Goal: Task Accomplishment & Management: Manage account settings

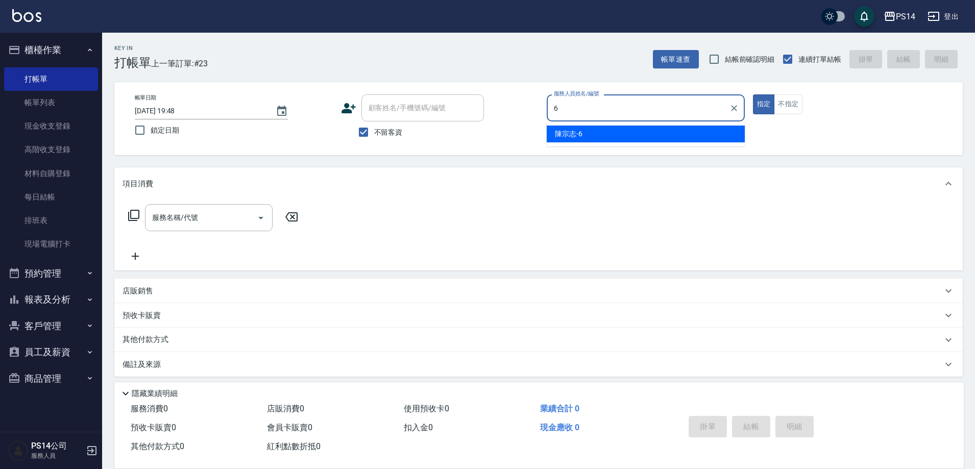
type input "陳宗志-6"
type button "true"
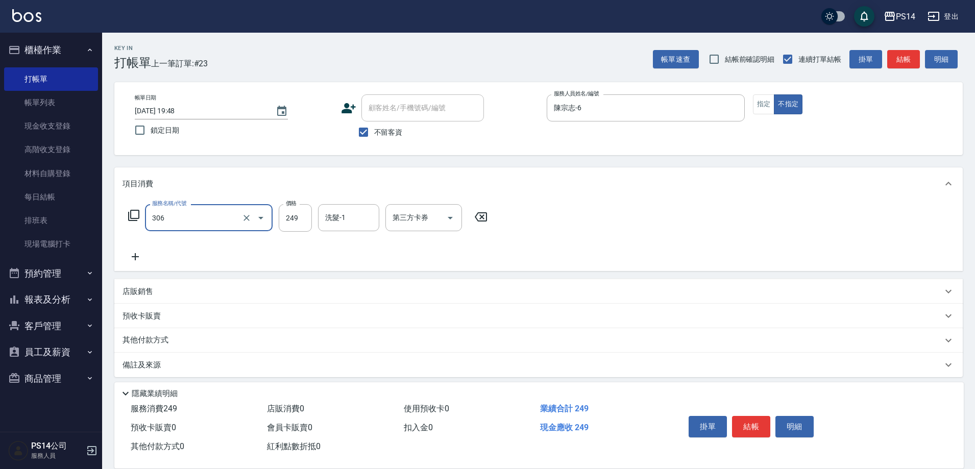
type input "剪髮(306)"
type input "林川富-11"
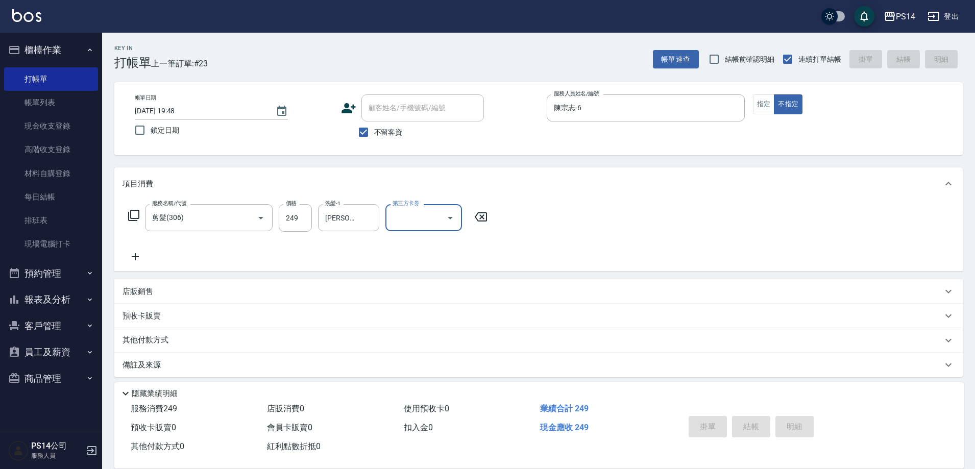
type input "2025/09/15 20:20"
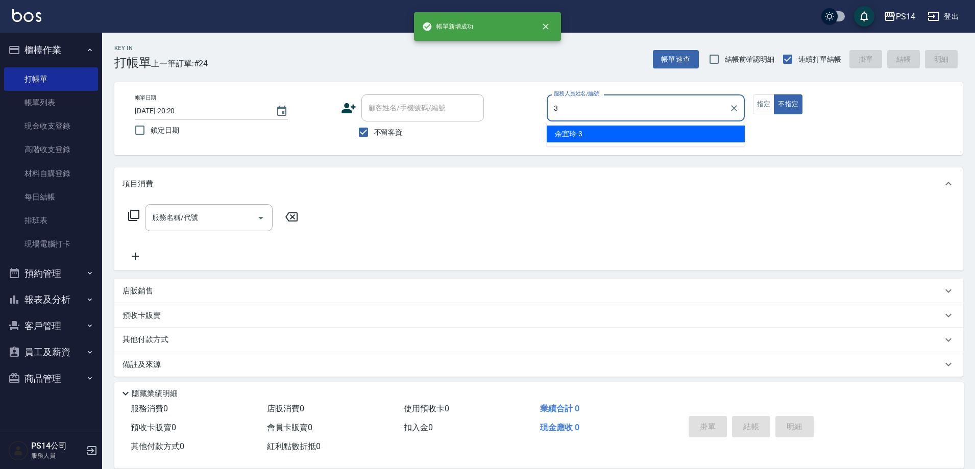
type input "余宜玲-3"
type button "false"
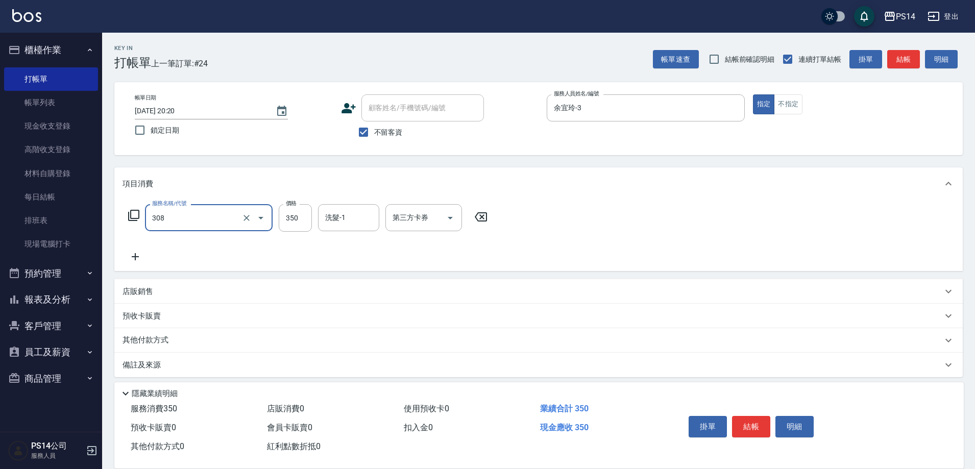
type input "洗+剪(308)"
type input "李祥君 -37"
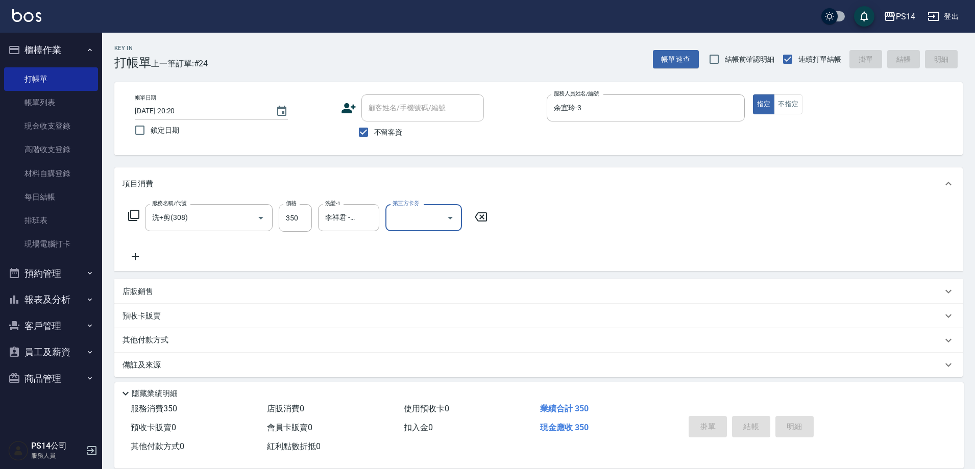
type input "2025/09/15 20:21"
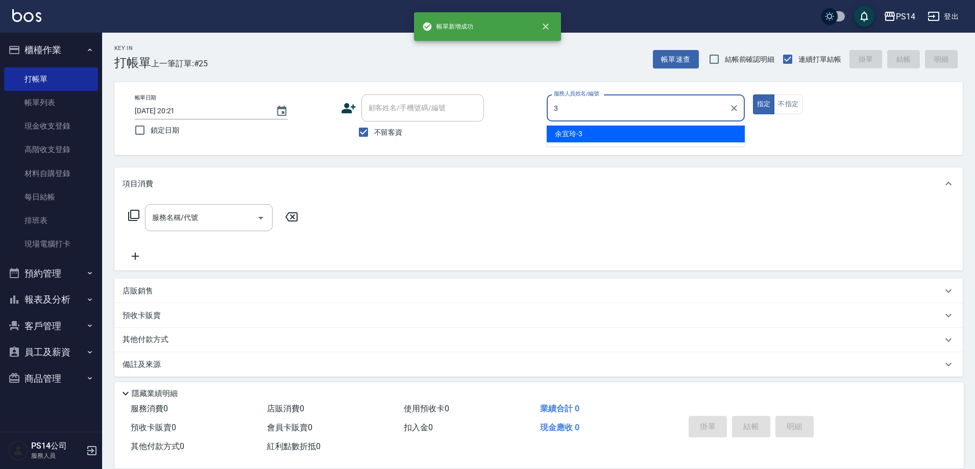
type input "余宜玲-3"
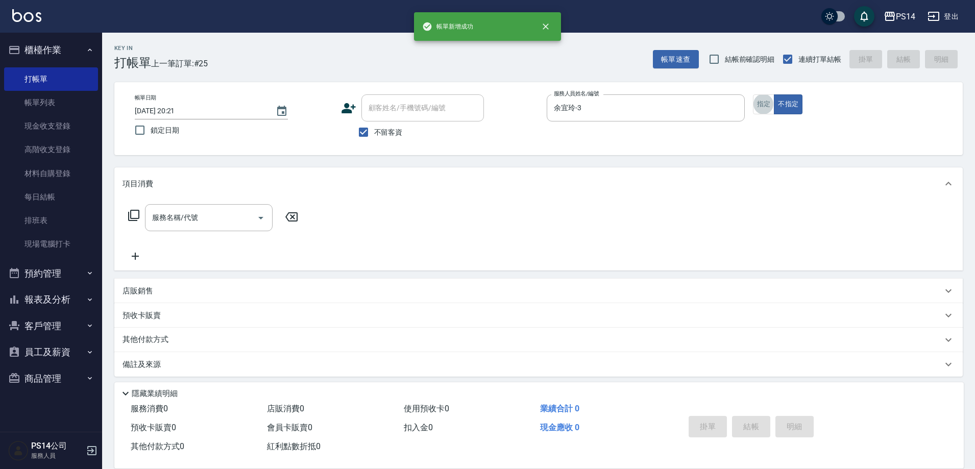
scroll to position [6, 0]
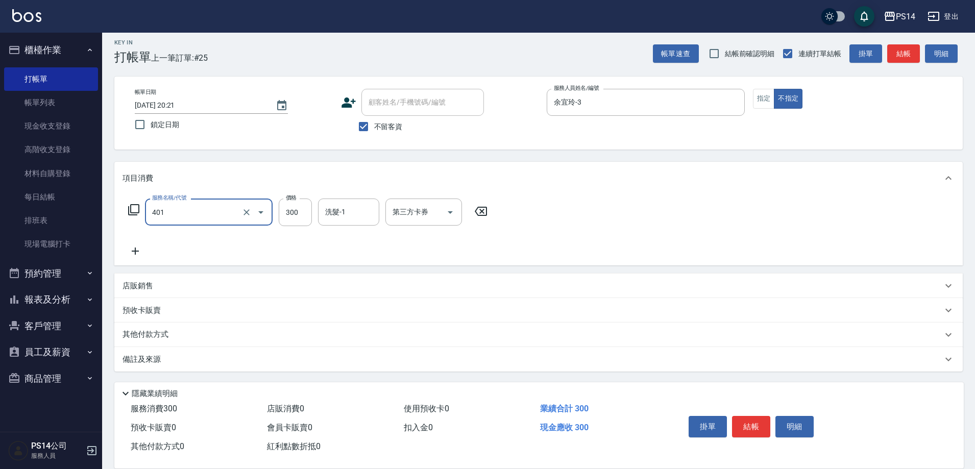
type input "300護(401)"
type input "李祥君 -37"
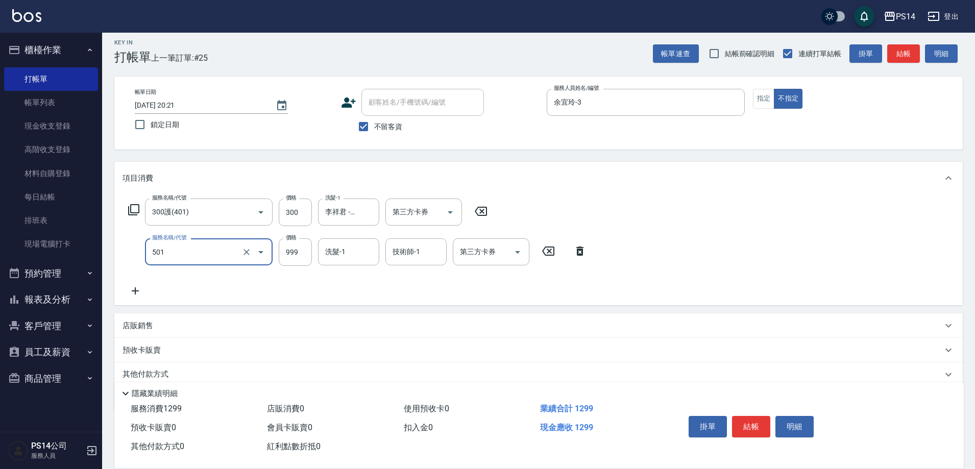
type input "染髮(501)"
type input "1000"
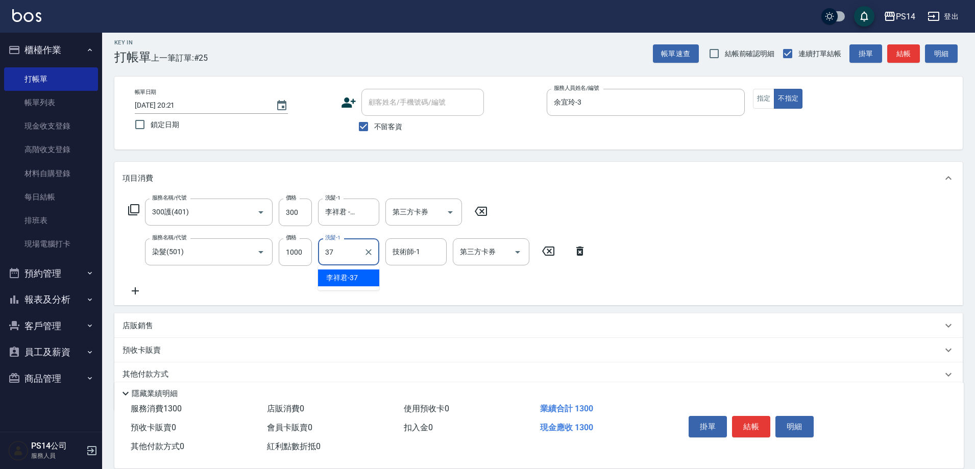
type input "李祥君 -37"
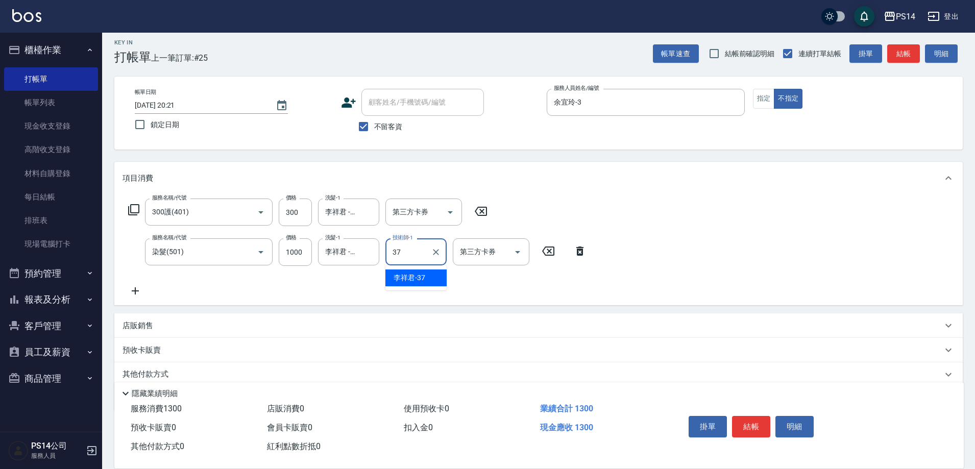
type input "李祥君 -37"
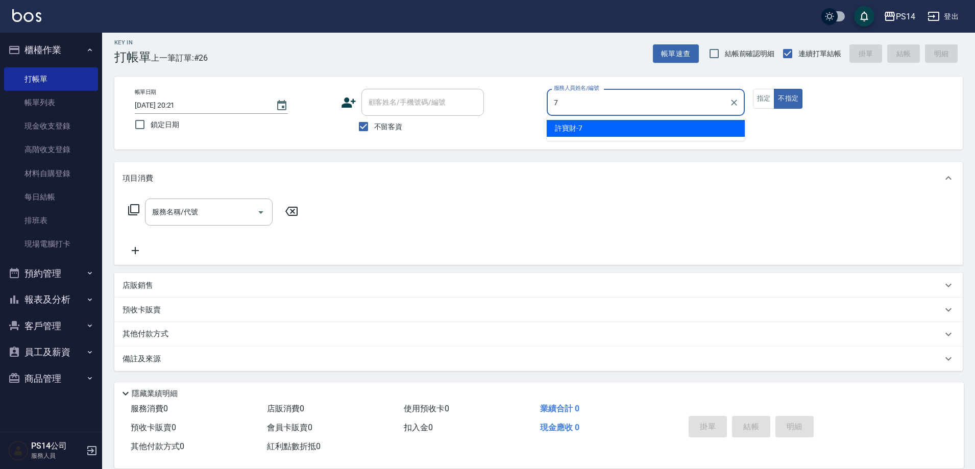
type input "許寶財-7"
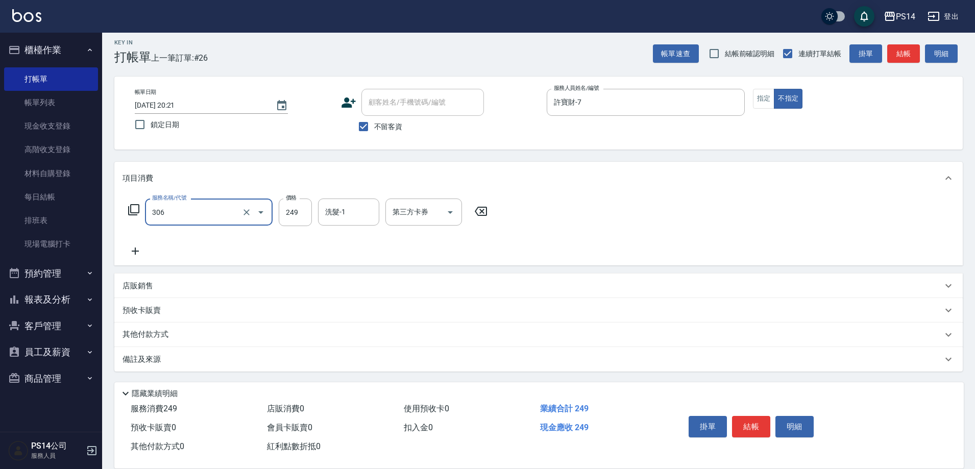
type input "剪髮(306)"
type input "林川富-11"
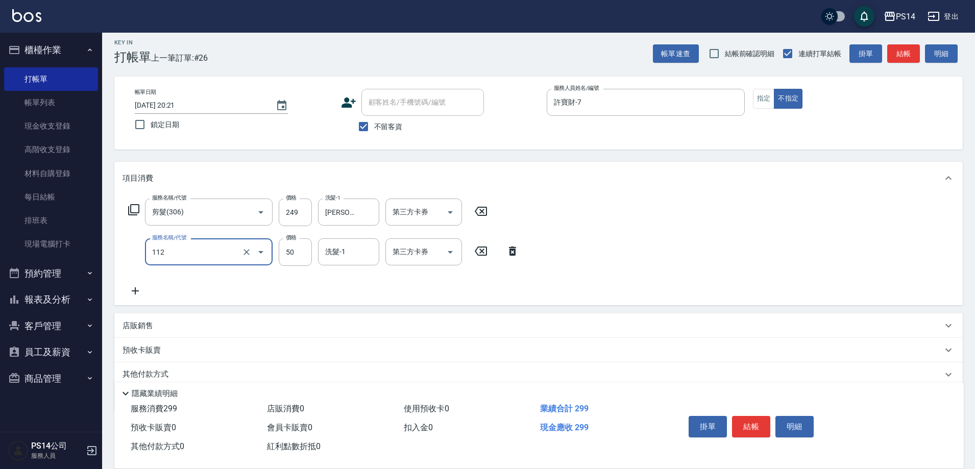
type input "精油50(112)"
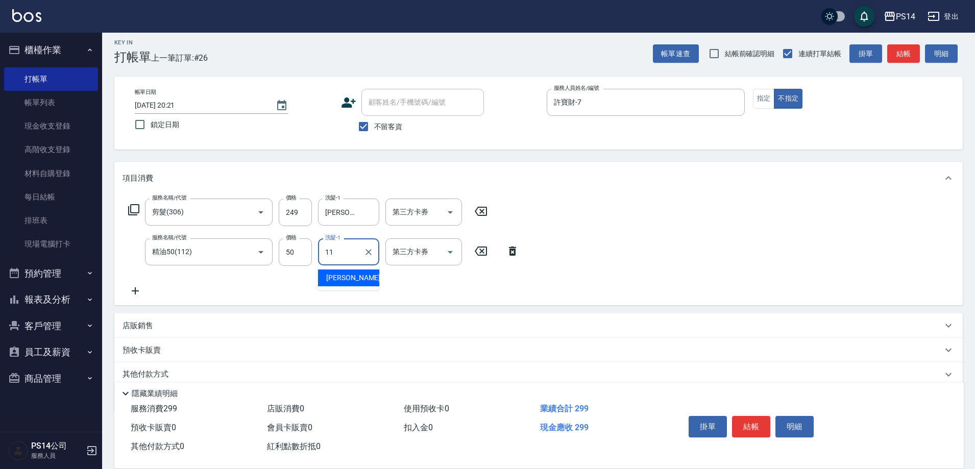
type input "林川富-11"
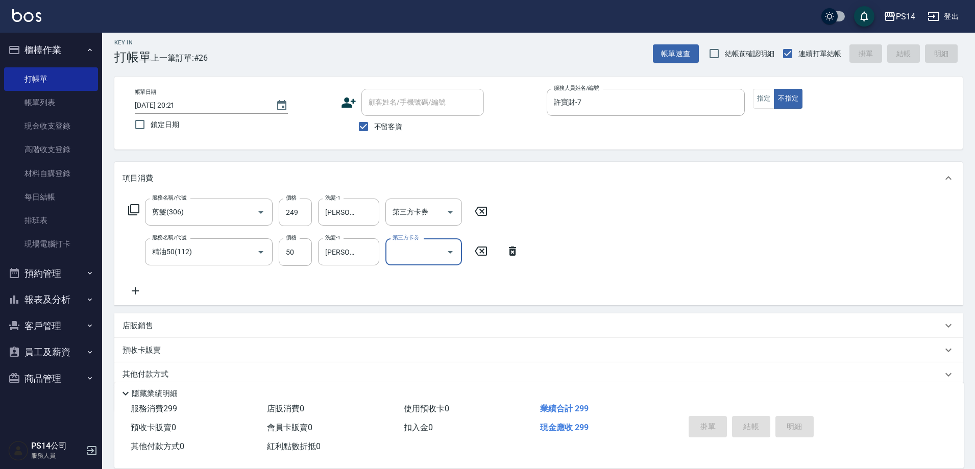
type input "2025/09/15 20:22"
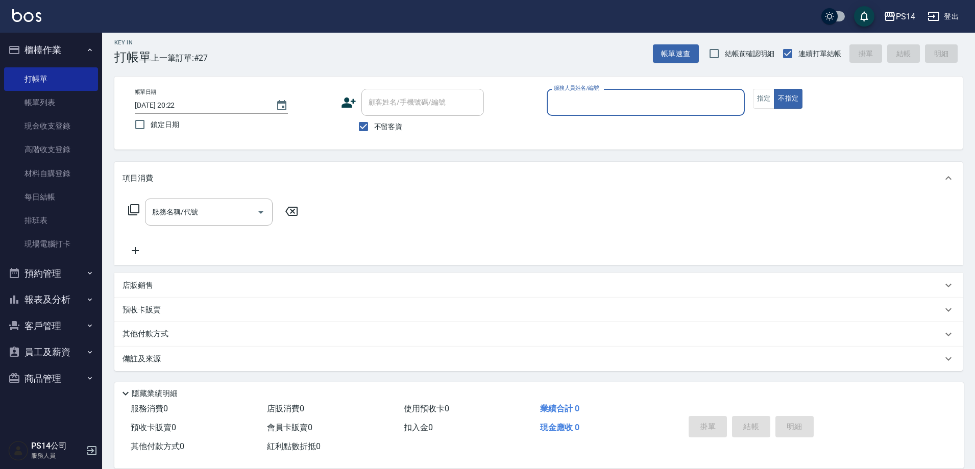
click at [38, 44] on button "櫃檯作業" at bounding box center [51, 50] width 94 height 27
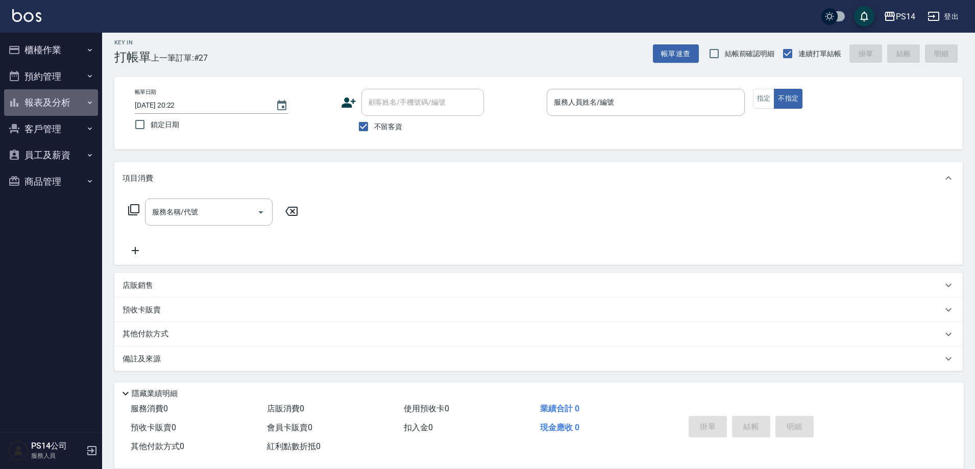
click at [67, 104] on button "報表及分析" at bounding box center [51, 102] width 94 height 27
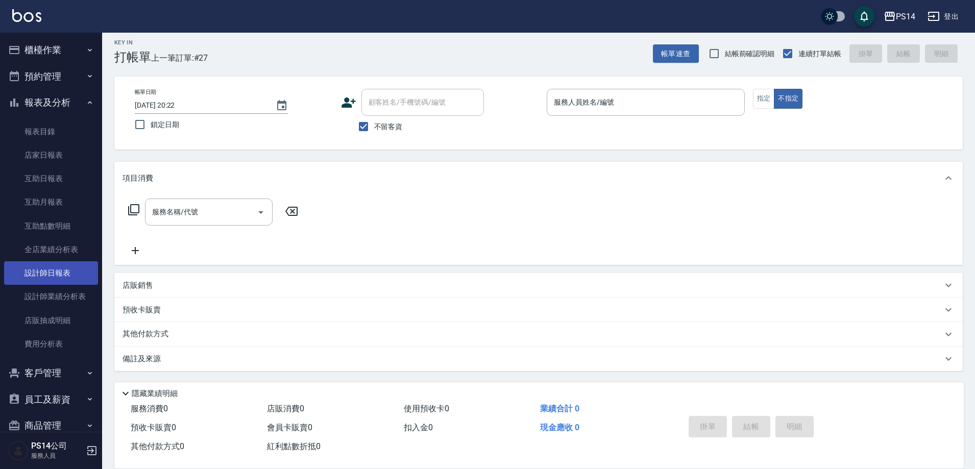
click at [67, 274] on link "設計師日報表" at bounding box center [51, 272] width 94 height 23
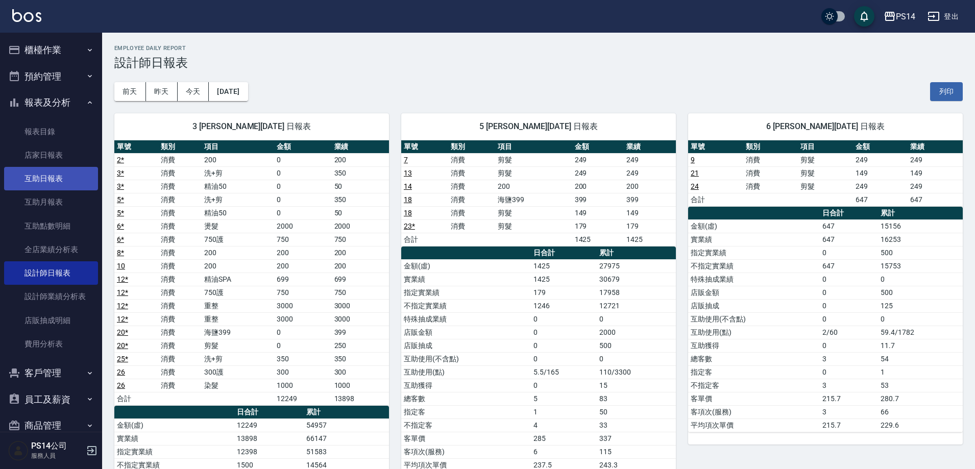
click at [44, 182] on link "互助日報表" at bounding box center [51, 178] width 94 height 23
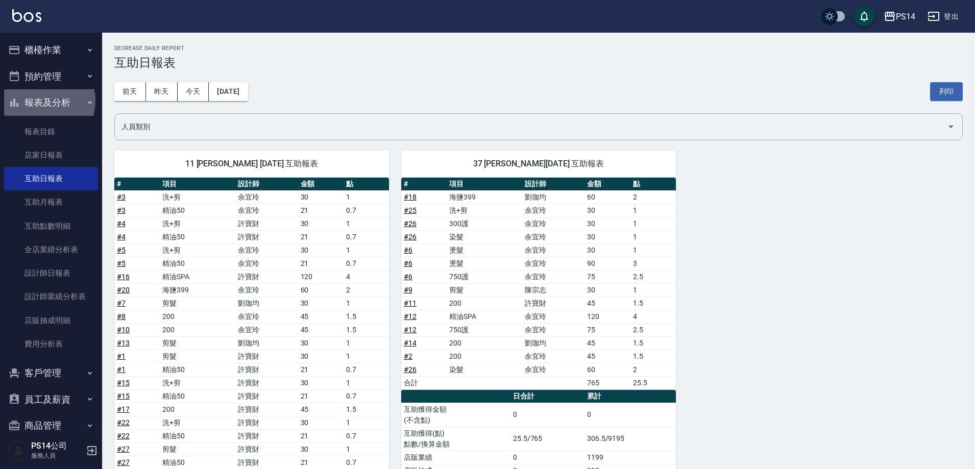
click at [39, 101] on button "報表及分析" at bounding box center [51, 102] width 94 height 27
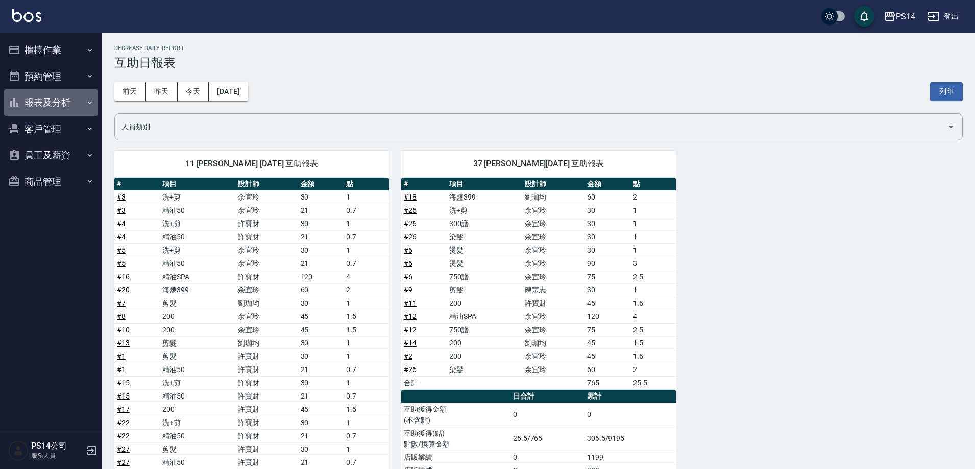
click at [39, 105] on button "報表及分析" at bounding box center [51, 102] width 94 height 27
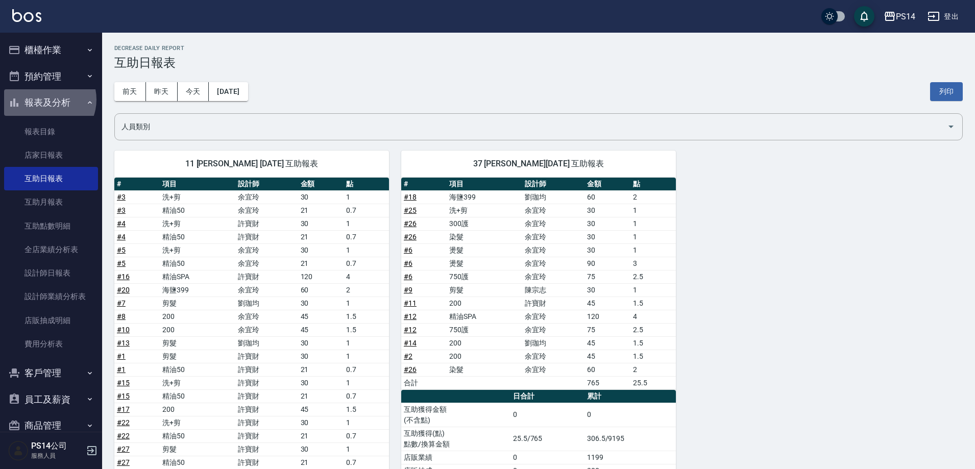
click at [46, 100] on button "報表及分析" at bounding box center [51, 102] width 94 height 27
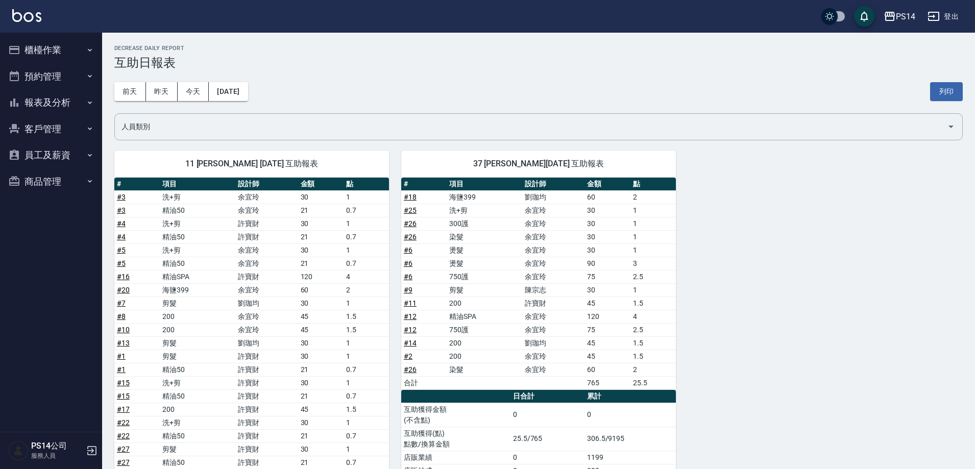
click at [40, 45] on button "櫃檯作業" at bounding box center [51, 50] width 94 height 27
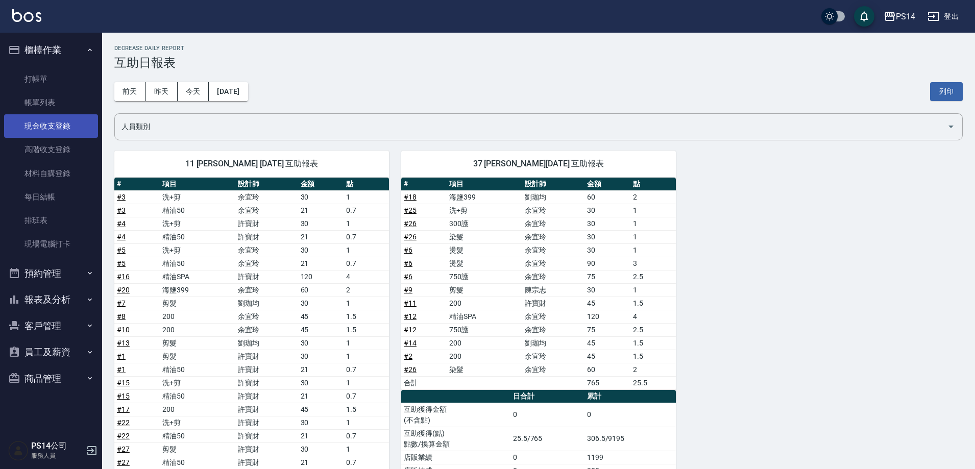
click at [53, 130] on link "現金收支登錄" at bounding box center [51, 125] width 94 height 23
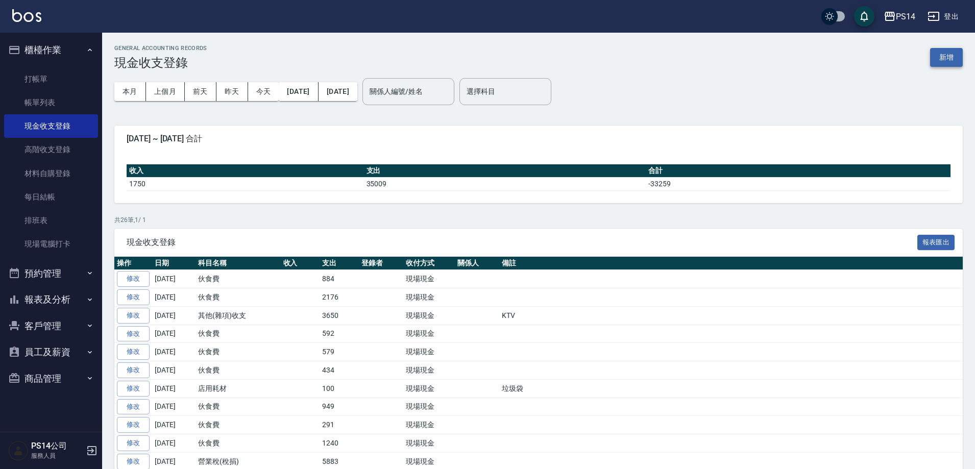
click at [944, 58] on button "新增" at bounding box center [946, 57] width 33 height 19
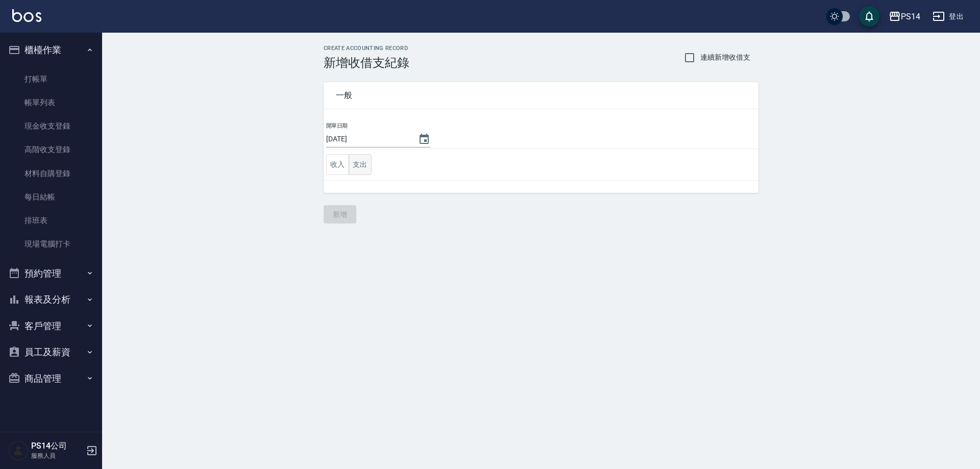
click at [369, 166] on button "支出" at bounding box center [360, 164] width 23 height 21
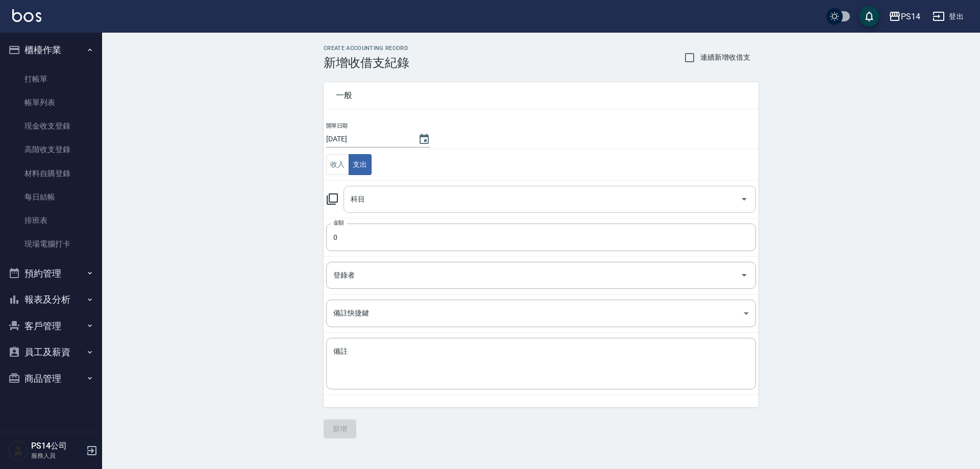
click at [369, 196] on input "科目" at bounding box center [542, 199] width 388 height 18
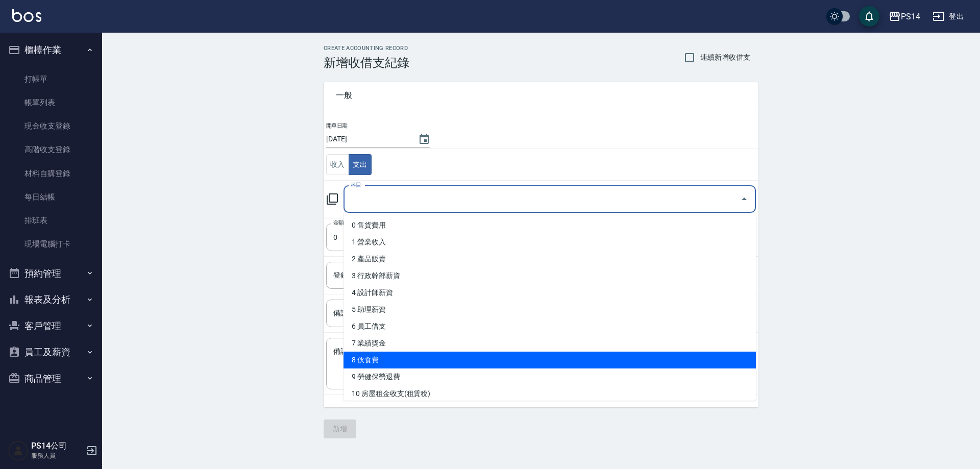
click at [394, 355] on li "8 伙食費" at bounding box center [550, 360] width 412 height 17
type input "8 伙食費"
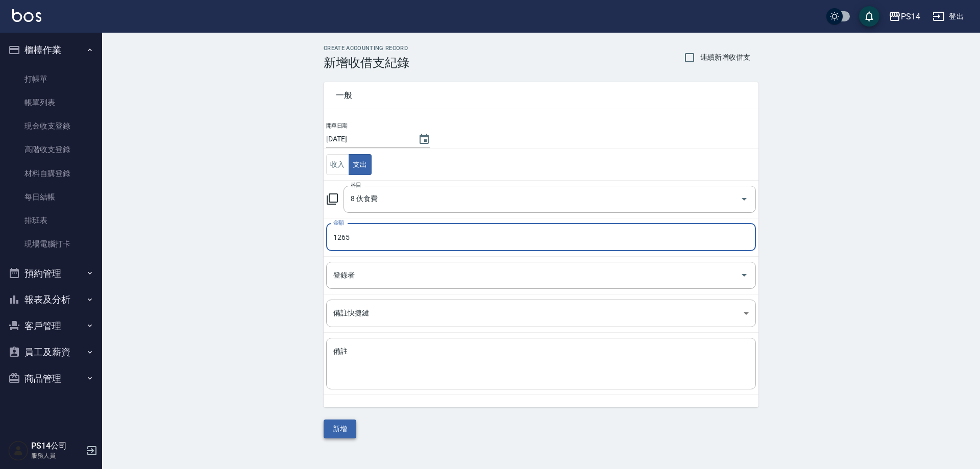
type input "1265"
click at [350, 427] on button "新增" at bounding box center [340, 429] width 33 height 19
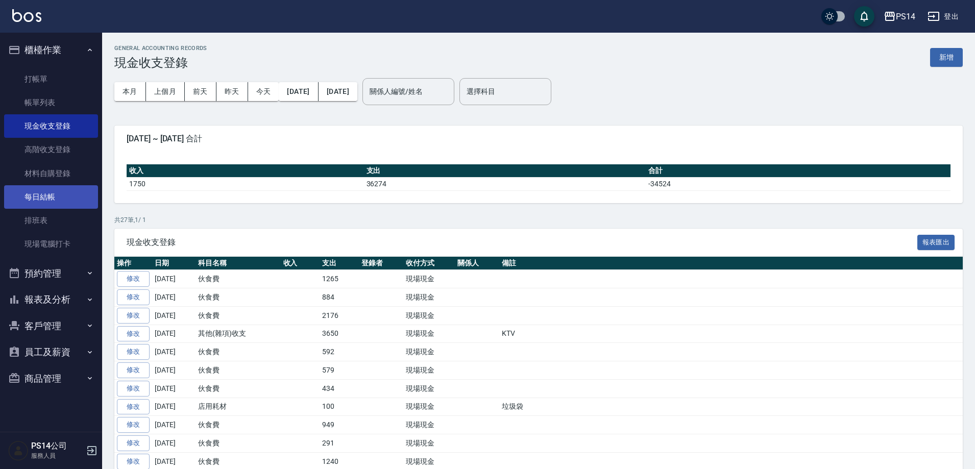
click at [44, 201] on link "每日結帳" at bounding box center [51, 196] width 94 height 23
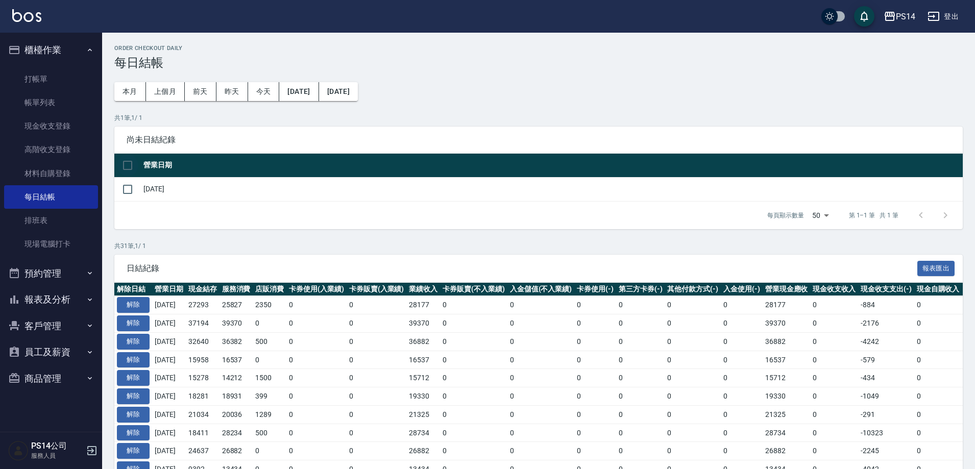
click at [128, 167] on input "checkbox" at bounding box center [127, 165] width 21 height 21
checkbox input "true"
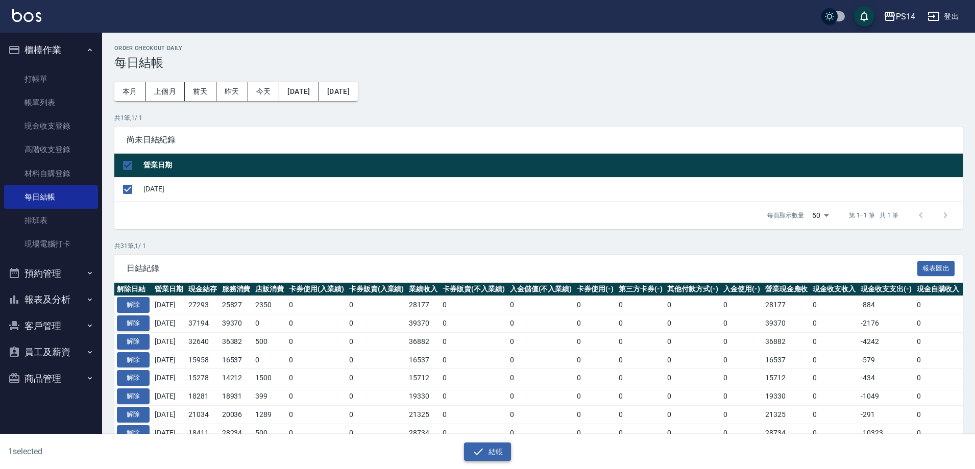
click at [498, 450] on button "結帳" at bounding box center [487, 452] width 47 height 19
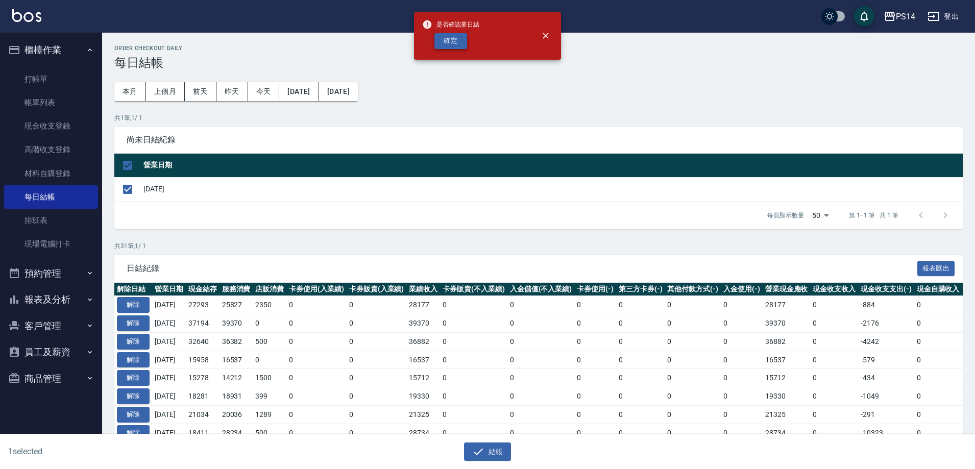
click at [460, 42] on button "確定" at bounding box center [450, 41] width 33 height 16
checkbox input "false"
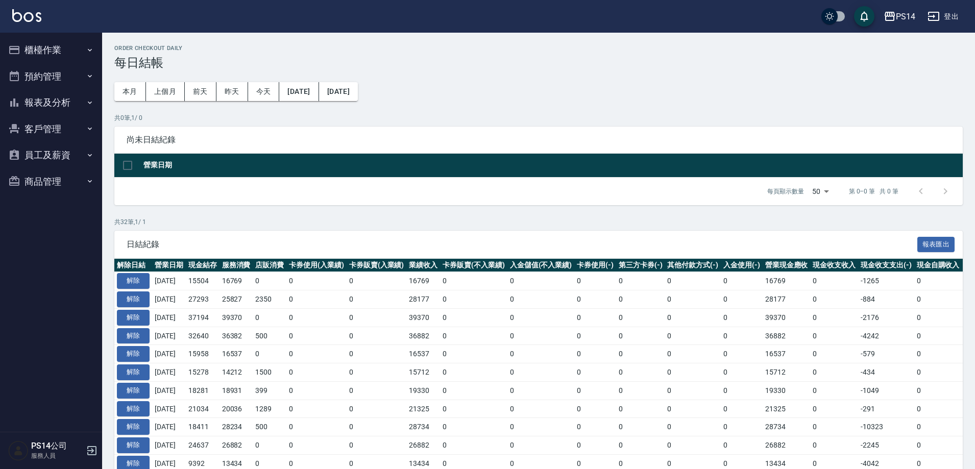
click at [53, 100] on button "報表及分析" at bounding box center [51, 102] width 94 height 27
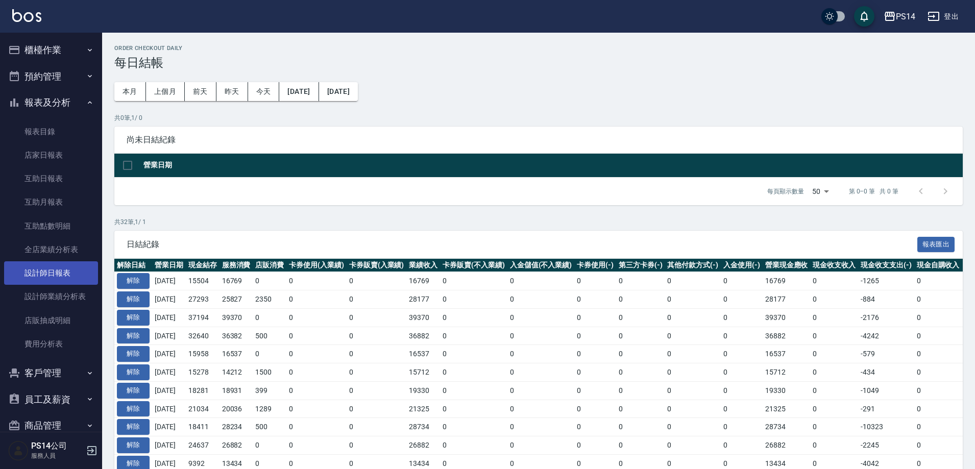
click at [63, 275] on link "設計師日報表" at bounding box center [51, 272] width 94 height 23
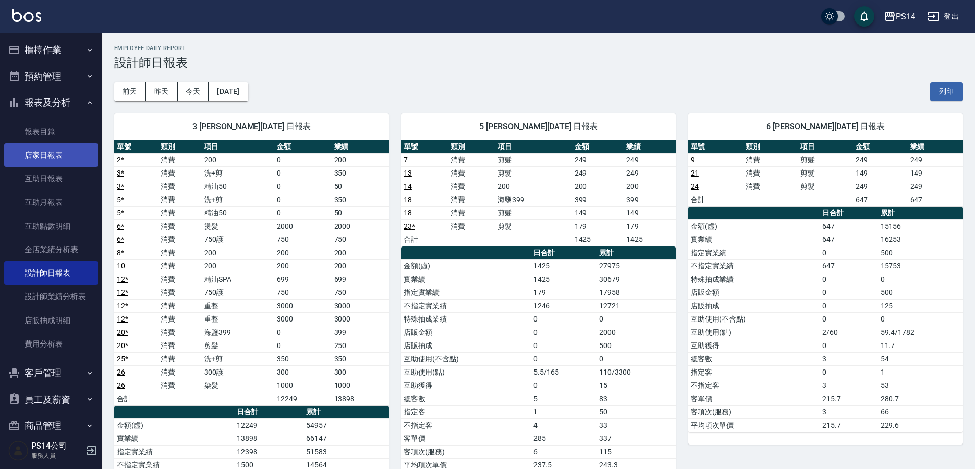
click at [51, 160] on link "店家日報表" at bounding box center [51, 154] width 94 height 23
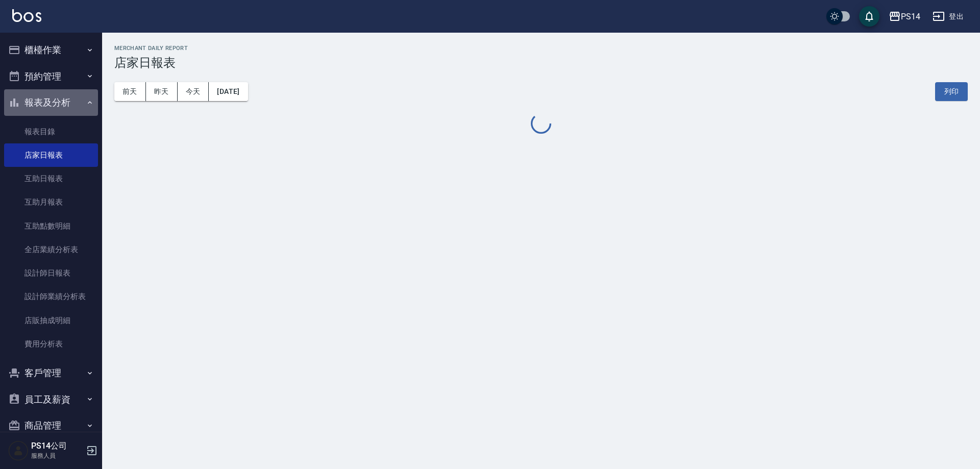
click at [54, 106] on button "報表及分析" at bounding box center [51, 102] width 94 height 27
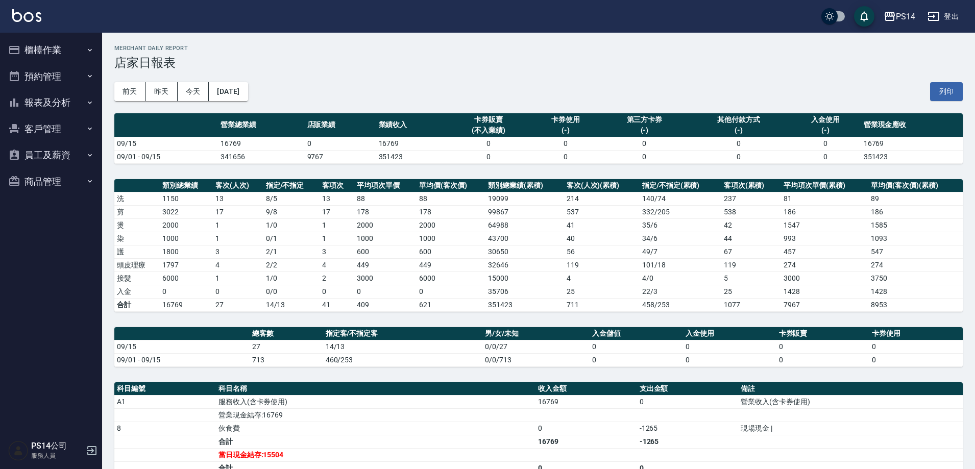
click at [48, 44] on button "櫃檯作業" at bounding box center [51, 50] width 94 height 27
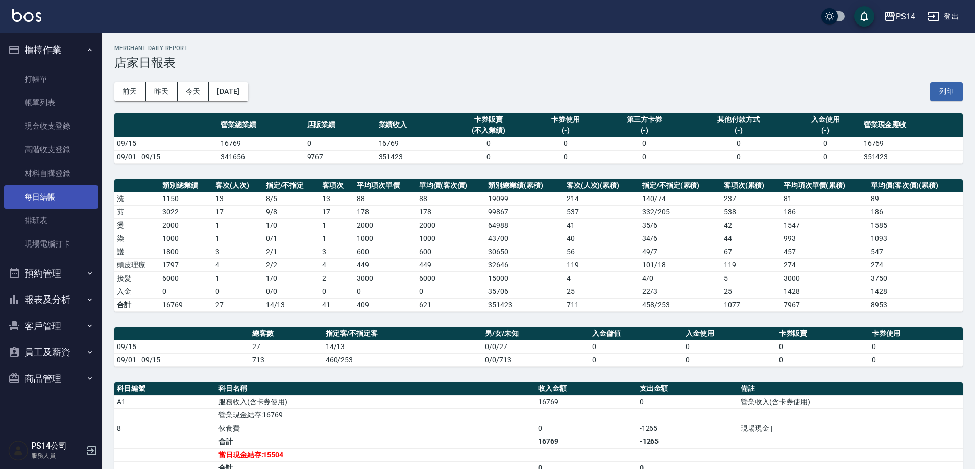
click at [51, 200] on link "每日結帳" at bounding box center [51, 196] width 94 height 23
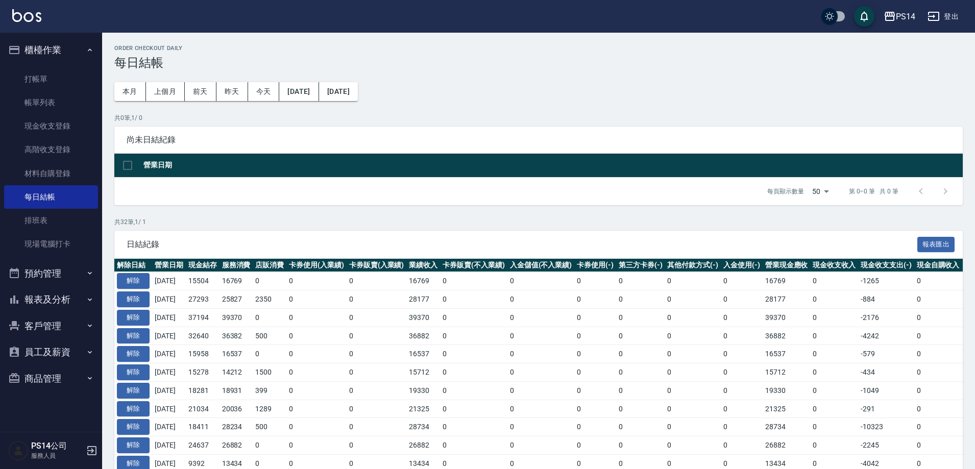
click at [523, 71] on div "Order checkout daily 每日結帳 本月 上個月 [DATE] [DATE] [DATE] [DATE] [DATE] 共 0 筆, 1 / …" at bounding box center [538, 471] width 873 height 877
click at [43, 76] on link "打帳單" at bounding box center [51, 78] width 94 height 23
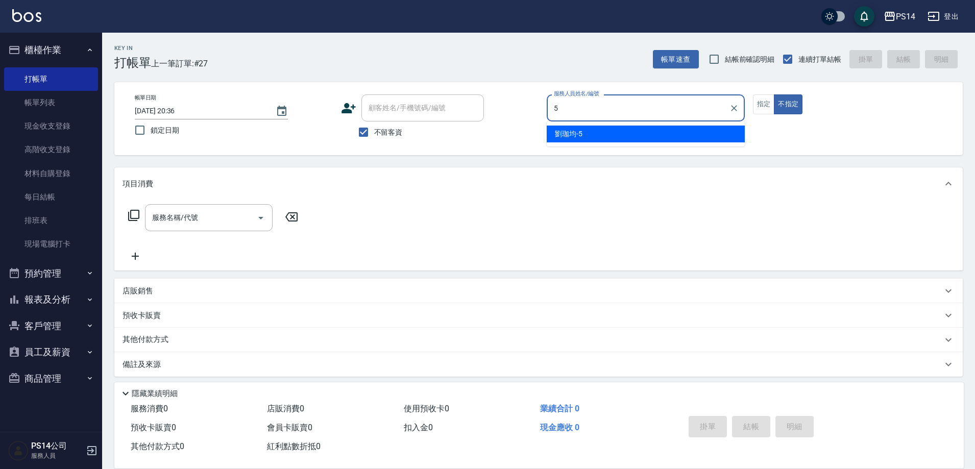
type input "[PERSON_NAME]-5"
type button "false"
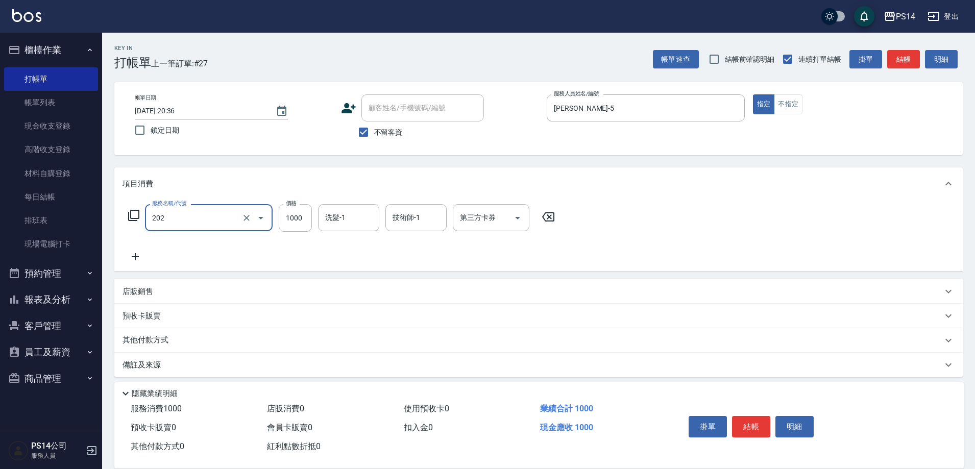
type input "燙髮(202)"
type input "1500"
type input "李祥君 -37"
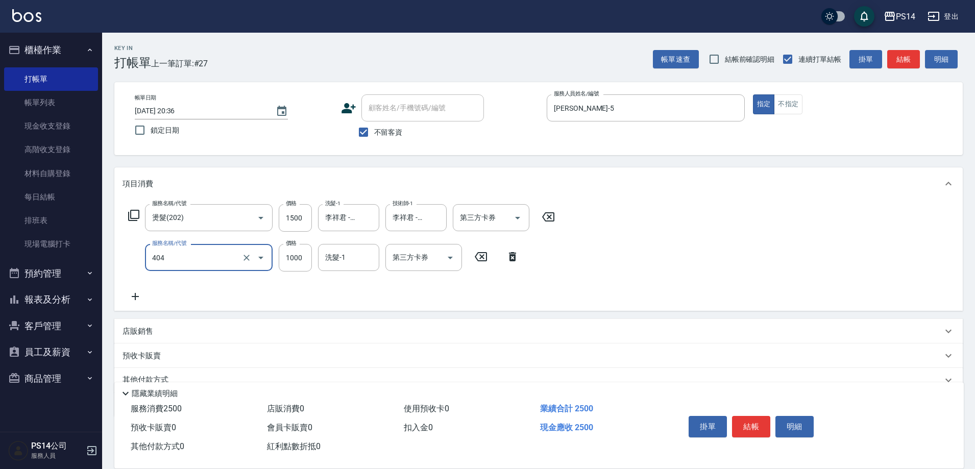
type input "1000護(404)"
type input "李祥君 -37"
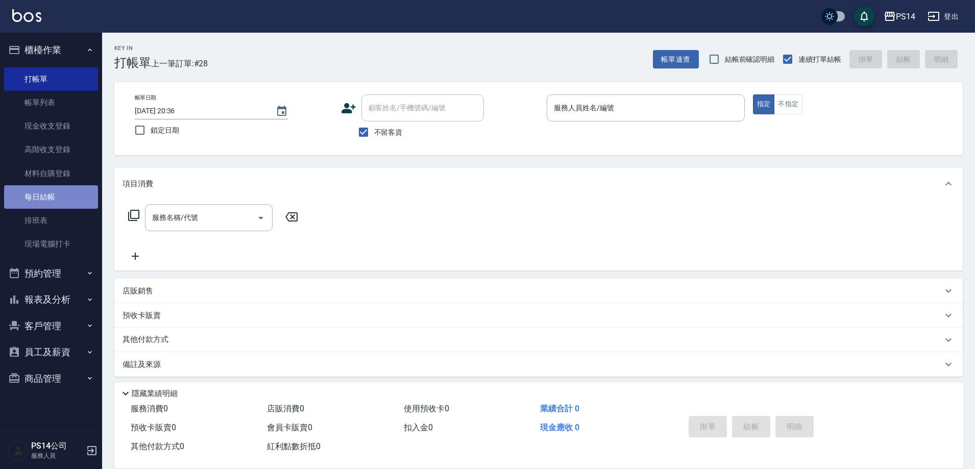
click at [33, 197] on link "每日結帳" at bounding box center [51, 196] width 94 height 23
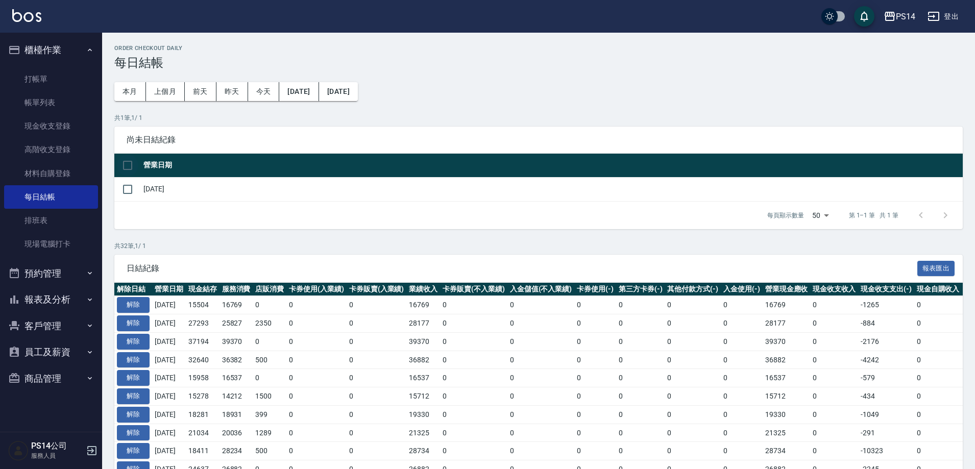
click at [129, 165] on input "checkbox" at bounding box center [127, 165] width 21 height 21
checkbox input "true"
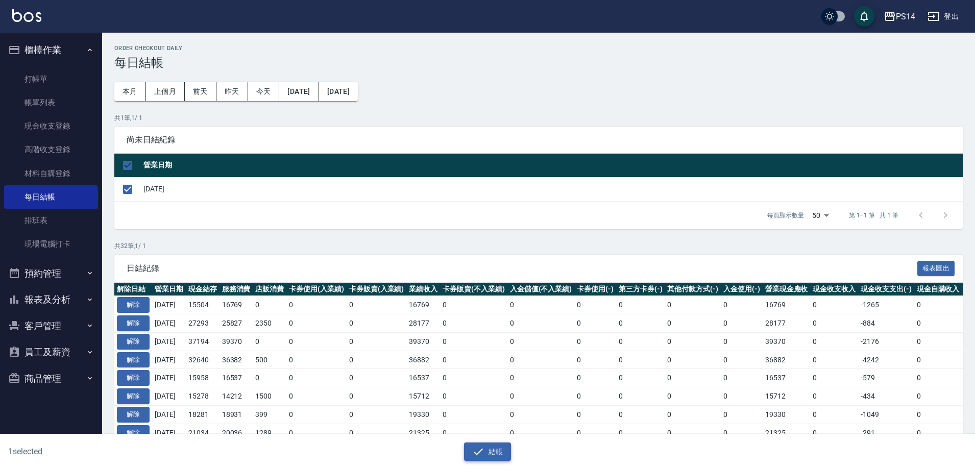
click at [493, 454] on button "結帳" at bounding box center [487, 452] width 47 height 19
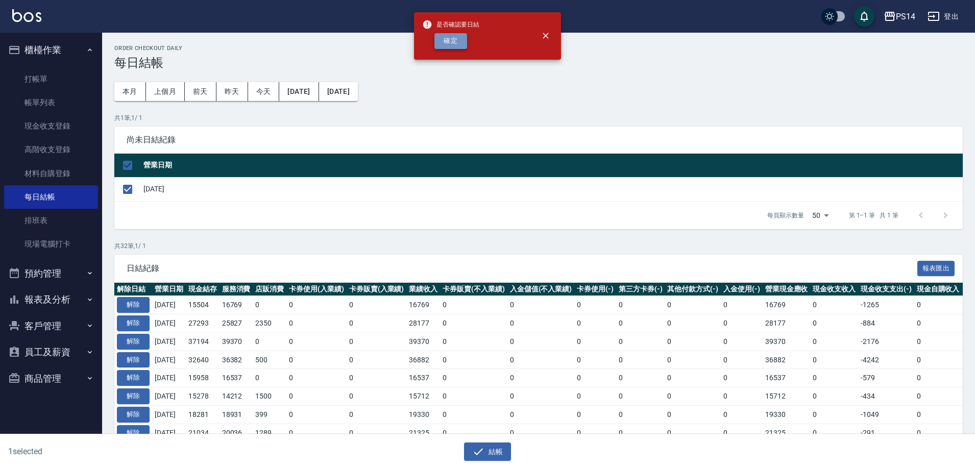
click at [457, 39] on button "確定" at bounding box center [450, 41] width 33 height 16
checkbox input "false"
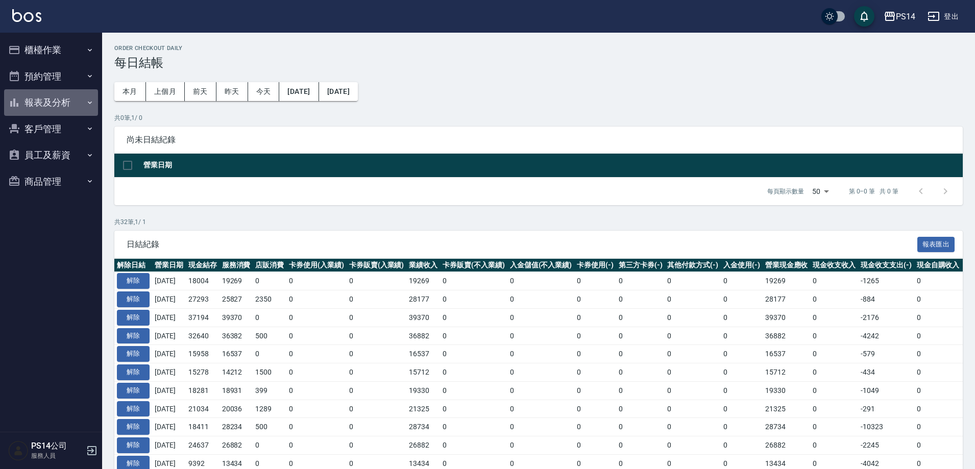
click at [46, 104] on button "報表及分析" at bounding box center [51, 102] width 94 height 27
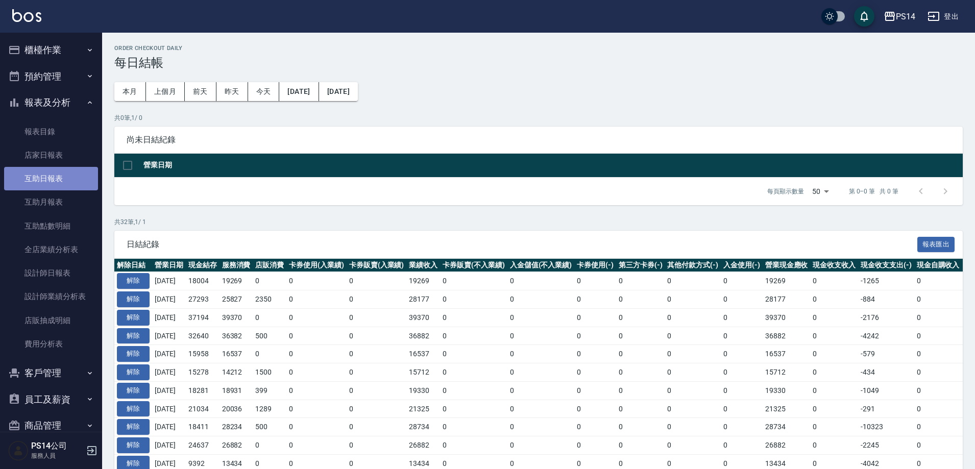
click at [52, 181] on link "互助日報表" at bounding box center [51, 178] width 94 height 23
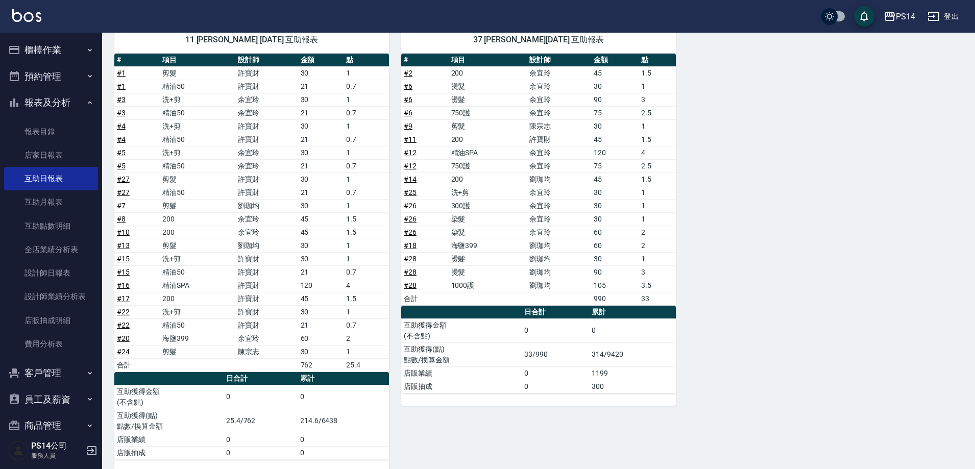
scroll to position [127, 0]
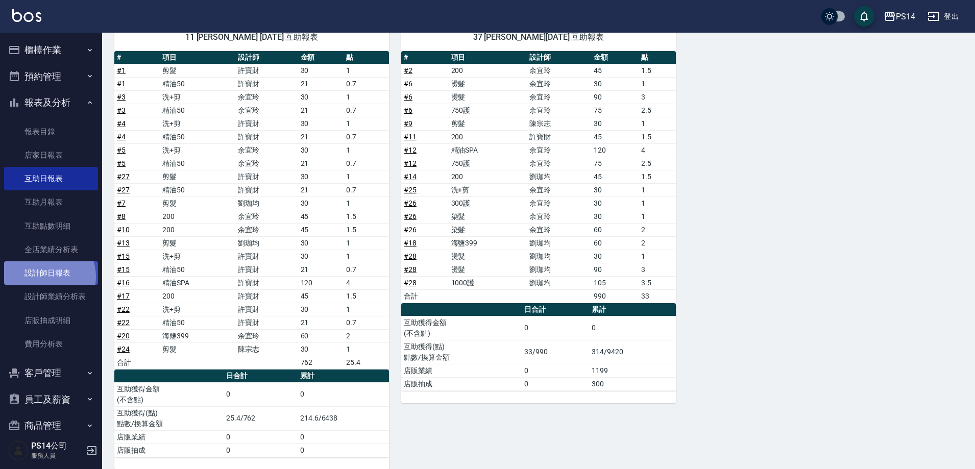
click at [46, 277] on link "設計師日報表" at bounding box center [51, 272] width 94 height 23
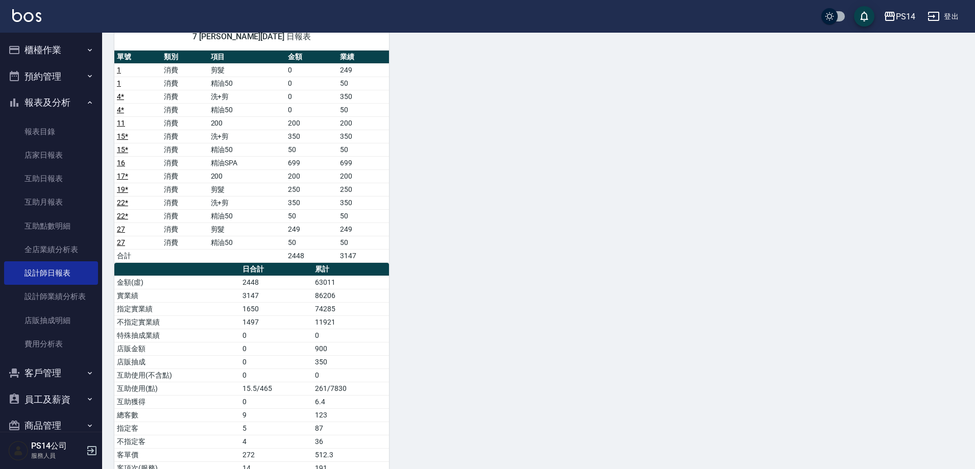
scroll to position [629, 0]
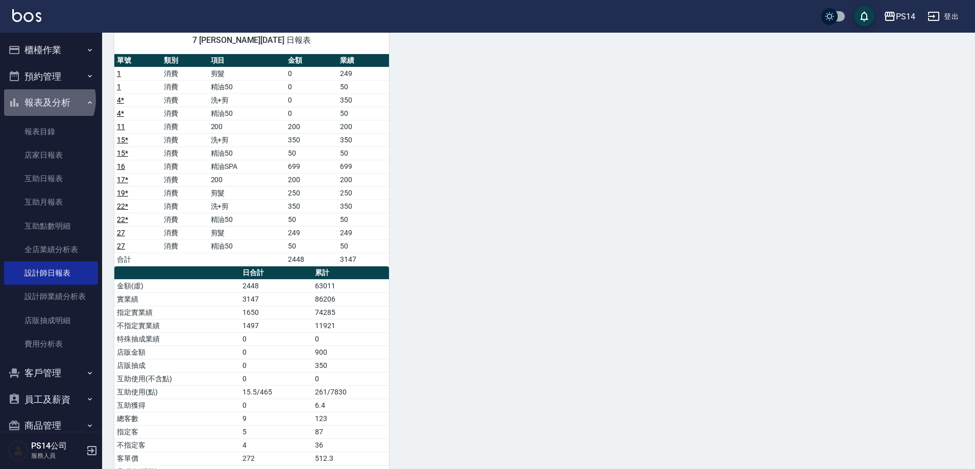
click at [43, 100] on button "報表及分析" at bounding box center [51, 102] width 94 height 27
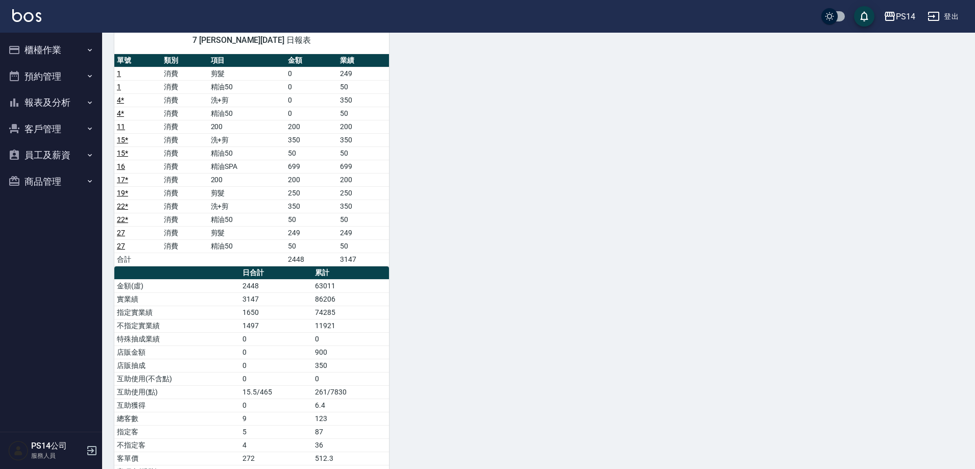
click at [950, 13] on button "登出" at bounding box center [942, 16] width 39 height 19
